Goal: Find specific page/section: Find specific page/section

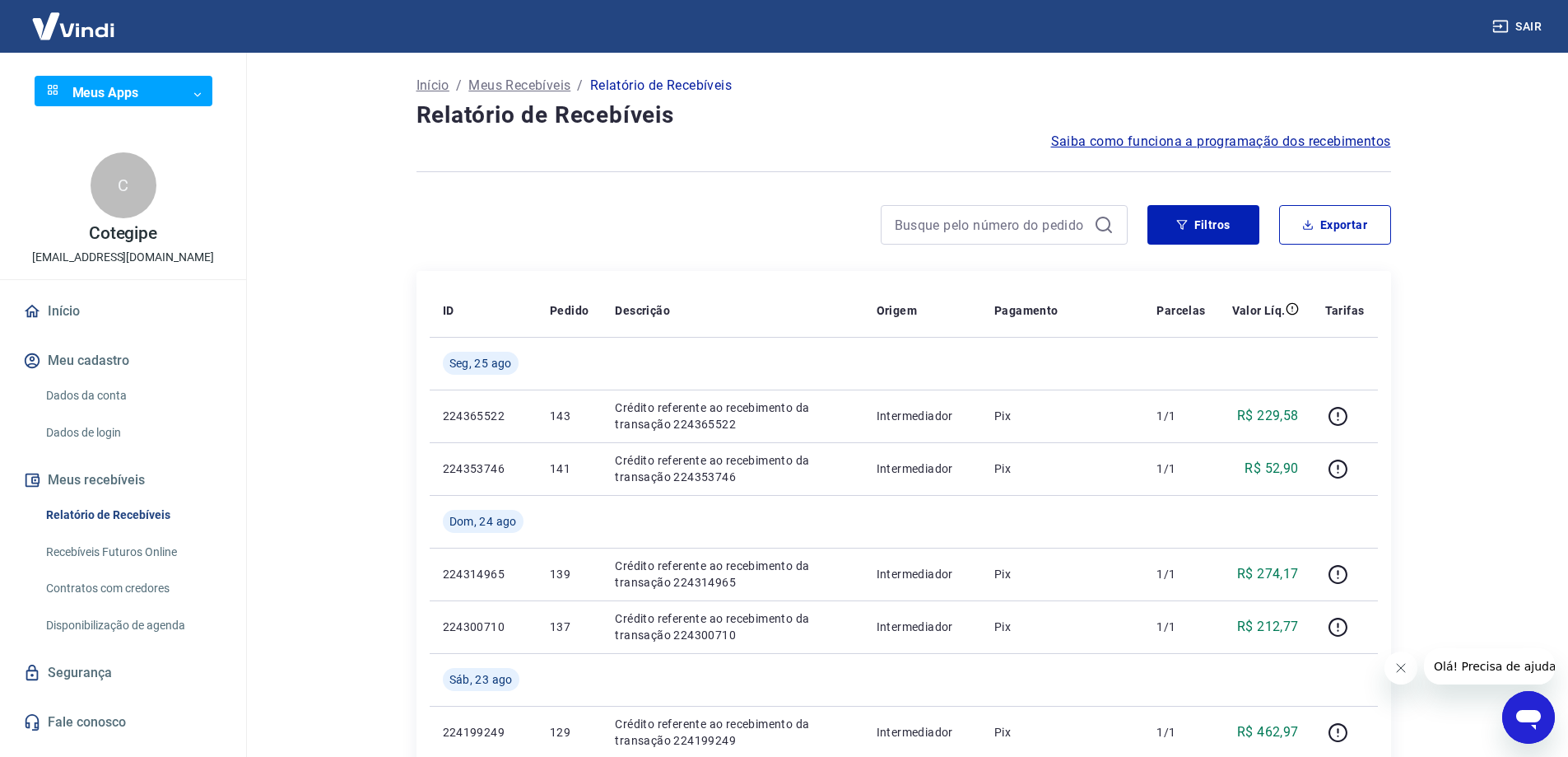
click at [97, 475] on button "Meus recebíveis" at bounding box center [123, 480] width 207 height 36
click at [89, 514] on link "Relatório de Recebíveis" at bounding box center [133, 515] width 187 height 34
click at [49, 308] on link "Início" at bounding box center [123, 311] width 207 height 36
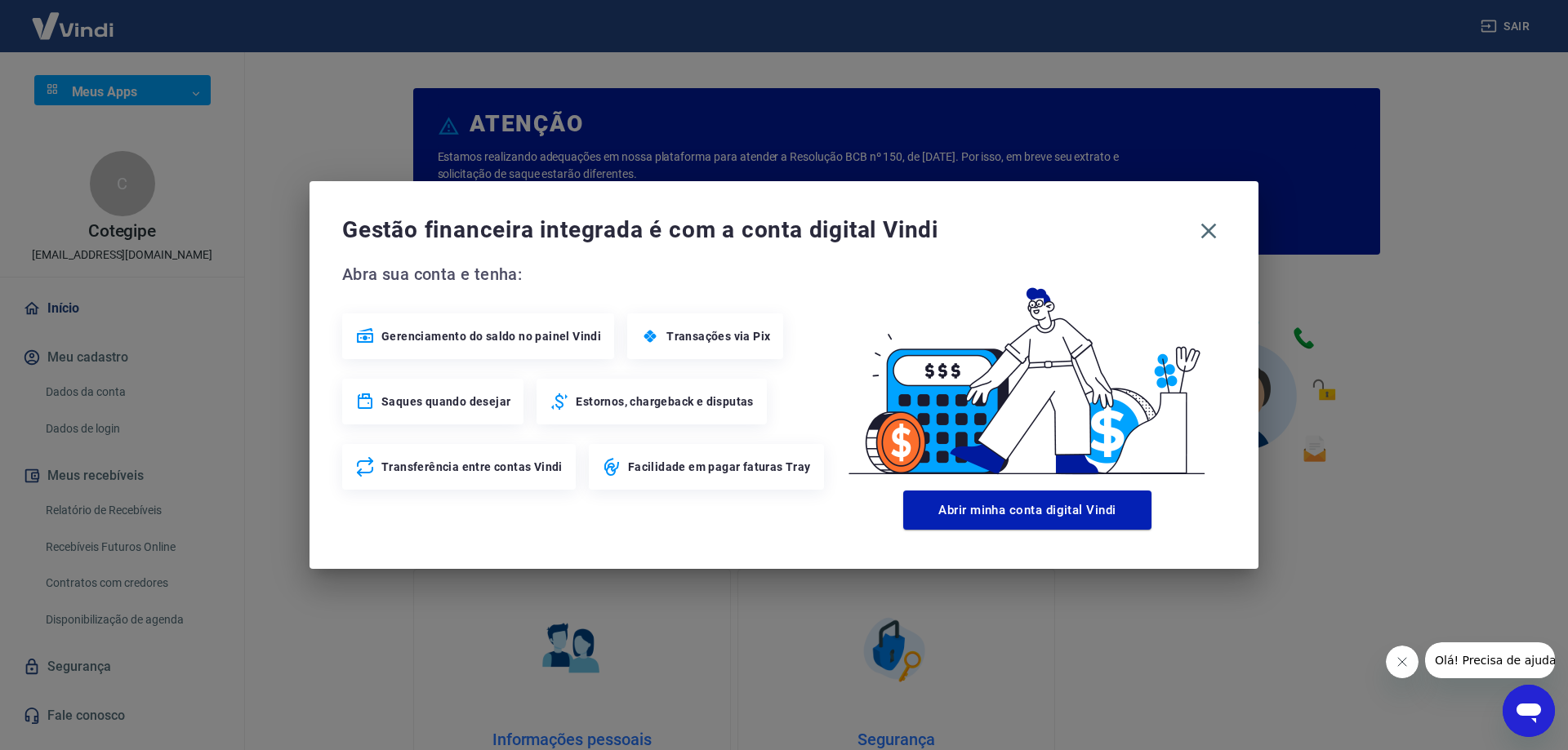
click at [490, 340] on span "Gerenciamento do saldo no painel Vindi" at bounding box center [491, 335] width 220 height 16
click at [1218, 226] on icon "button" at bounding box center [1208, 231] width 26 height 26
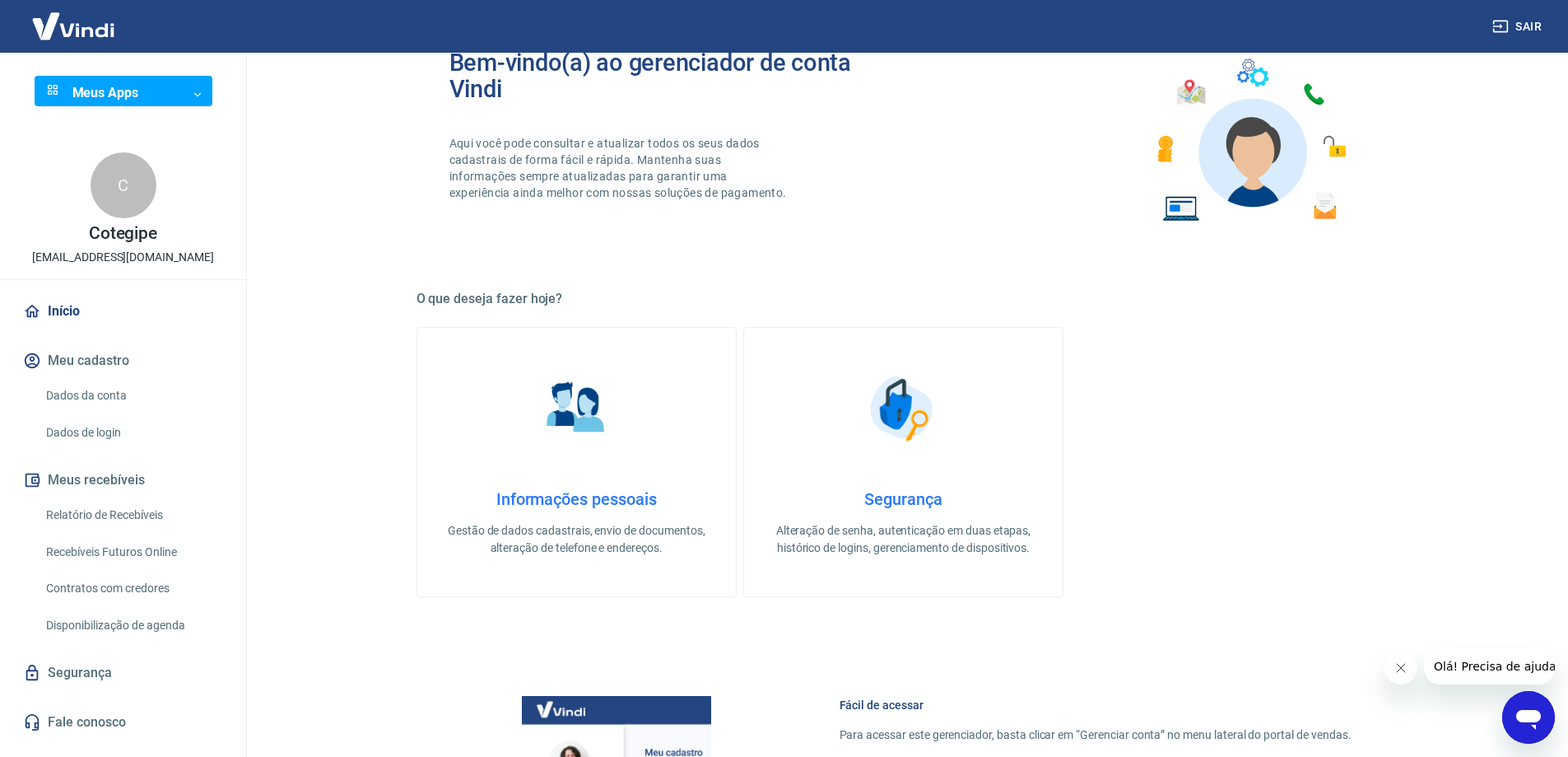
scroll to position [329, 0]
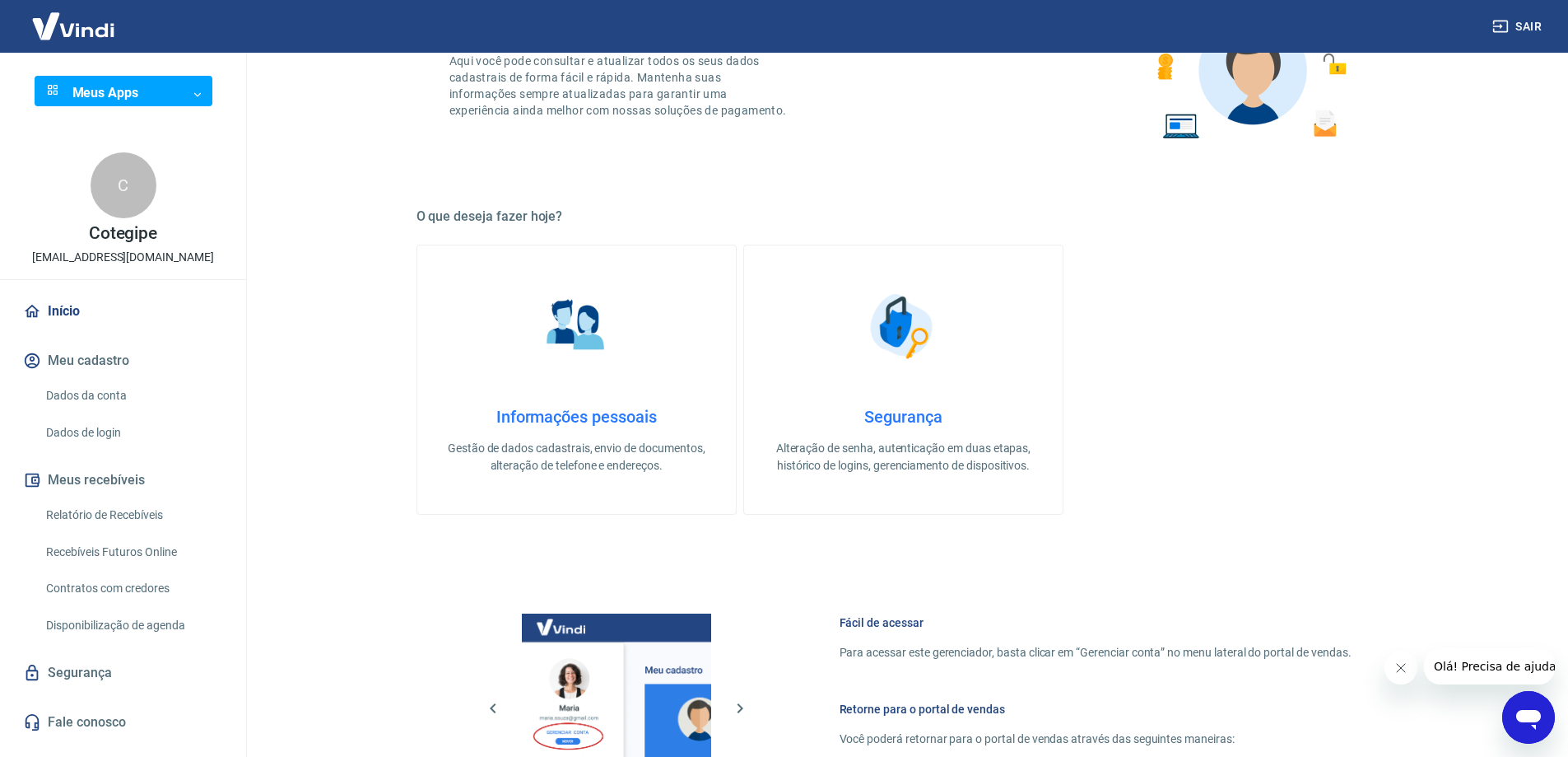
click at [101, 676] on link "Segurança" at bounding box center [123, 673] width 207 height 36
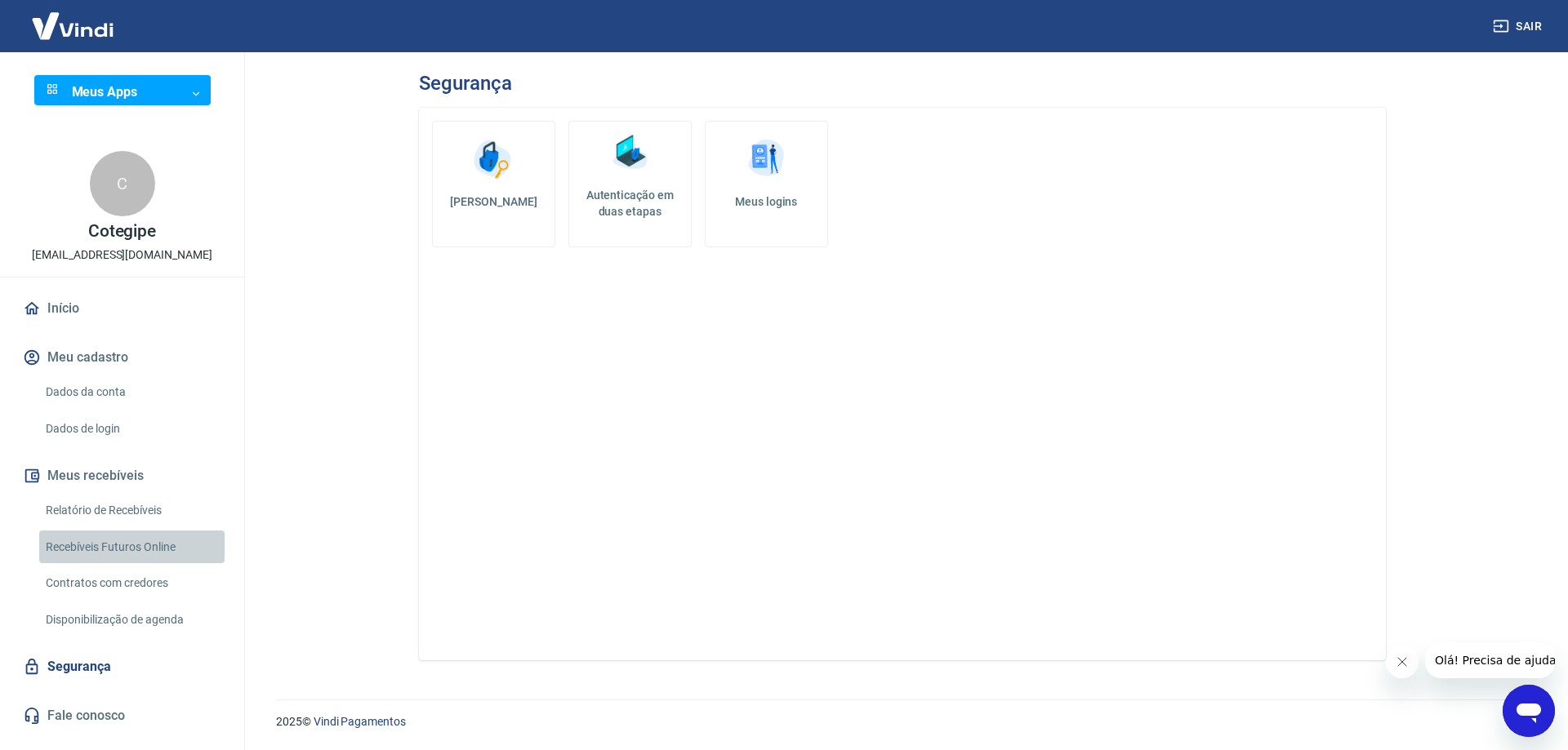
click at [129, 545] on link "Recebíveis Futuros Online" at bounding box center [132, 547] width 186 height 33
